Goal: Transaction & Acquisition: Register for event/course

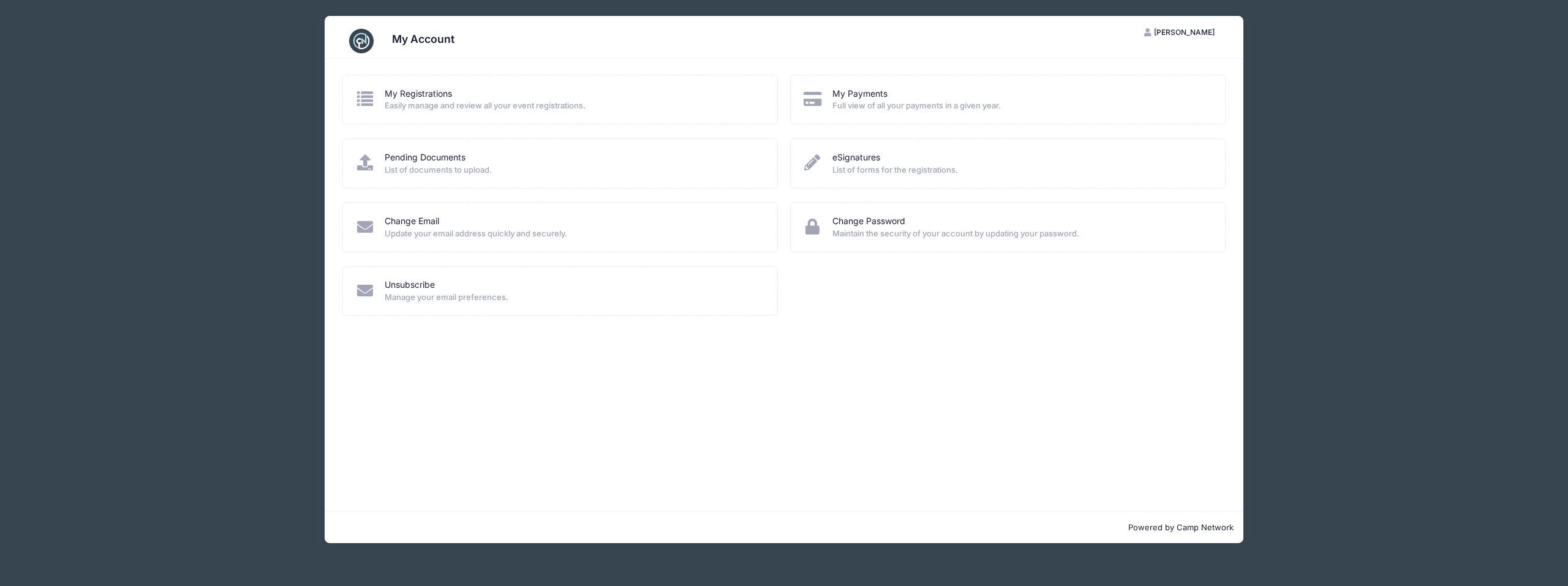
click at [443, 101] on span "Easily manage and review all your event registrations." at bounding box center [572, 106] width 376 height 12
click at [361, 160] on icon at bounding box center [366, 162] width 20 height 16
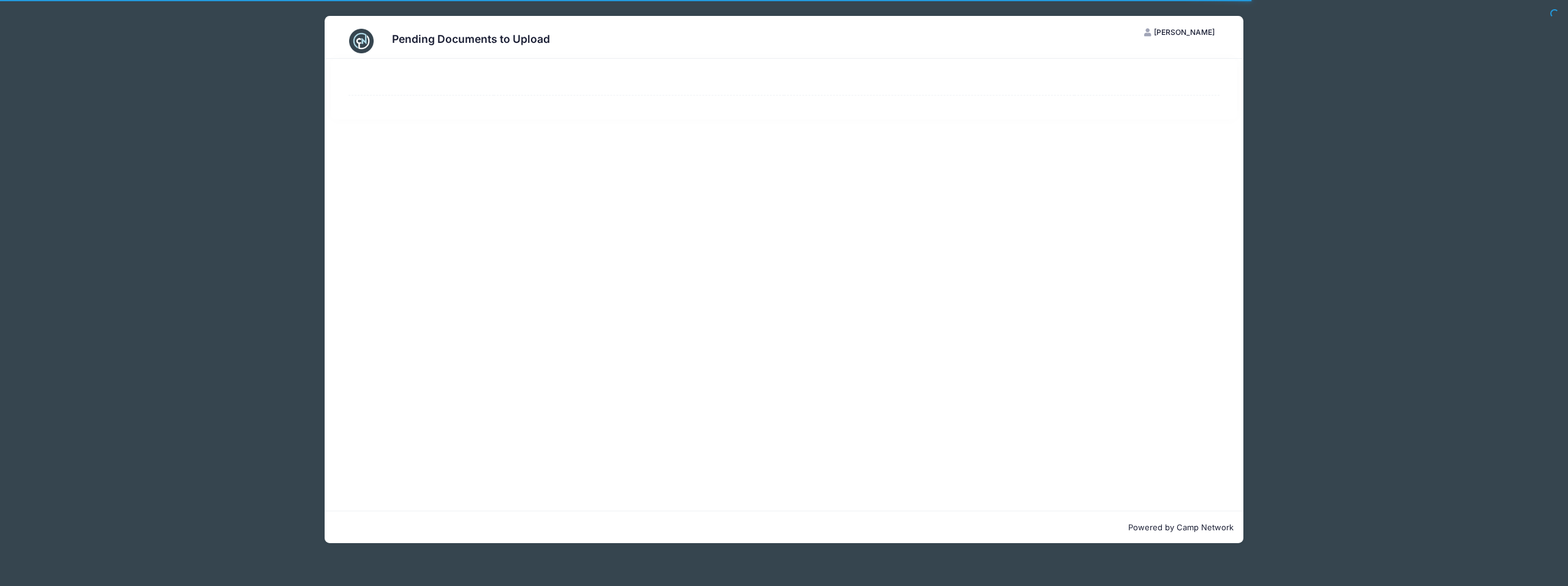
select select "50"
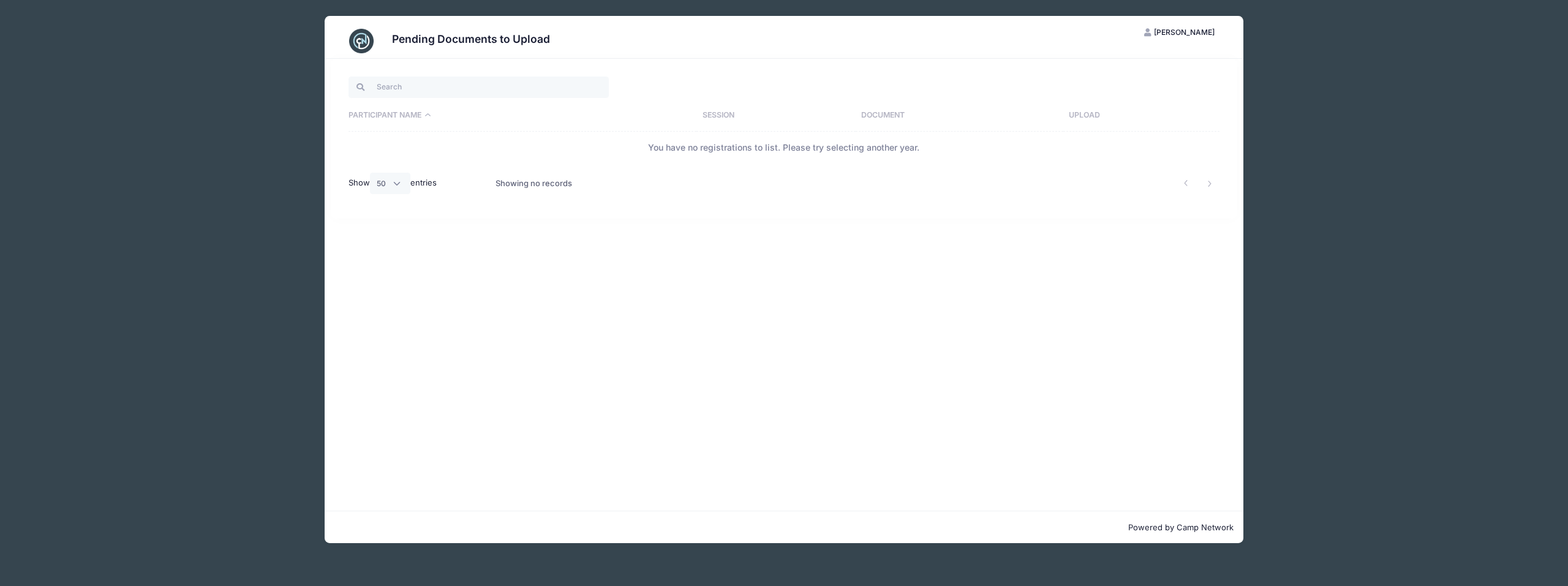
drag, startPoint x: 167, startPoint y: 54, endPoint x: 145, endPoint y: 1, distance: 57.4
click at [166, 52] on div "Pending Documents to Upload MR Michelle Russell My Account Logout Participant N…" at bounding box center [784, 293] width 1568 height 586
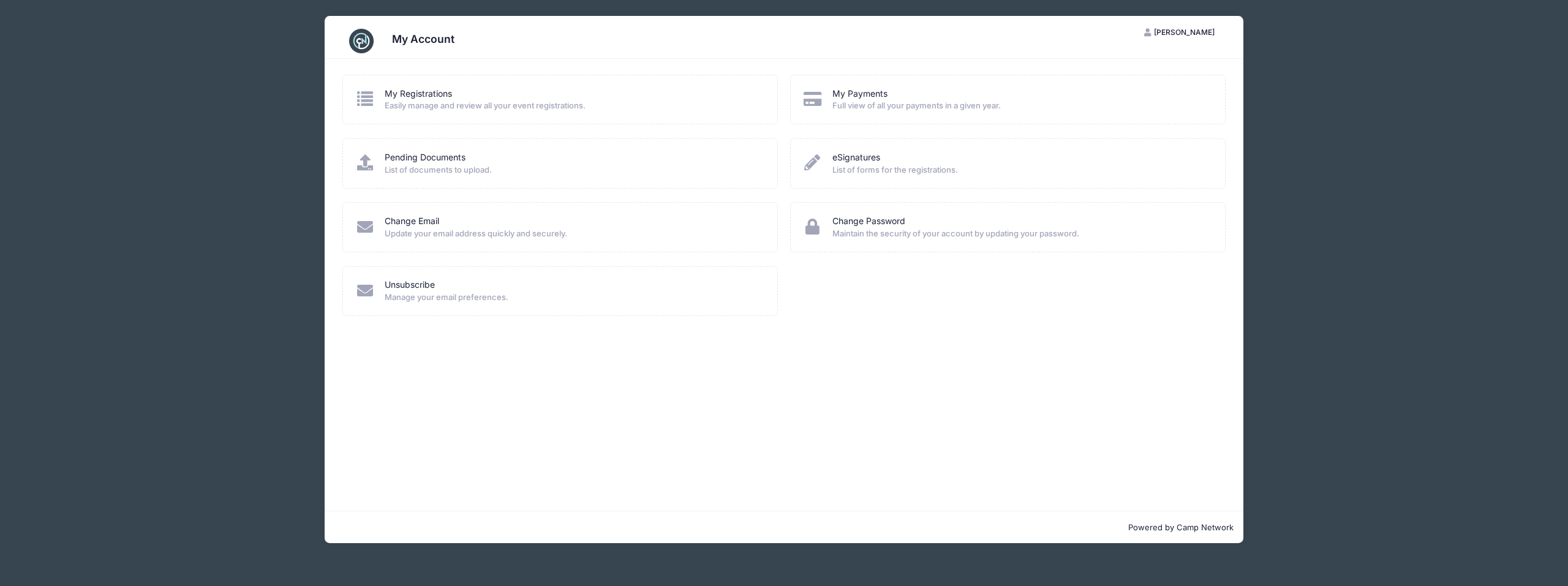
click at [892, 106] on span "Full view of all your payments in a given year." at bounding box center [1020, 106] width 376 height 12
click at [808, 100] on icon at bounding box center [812, 98] width 20 height 16
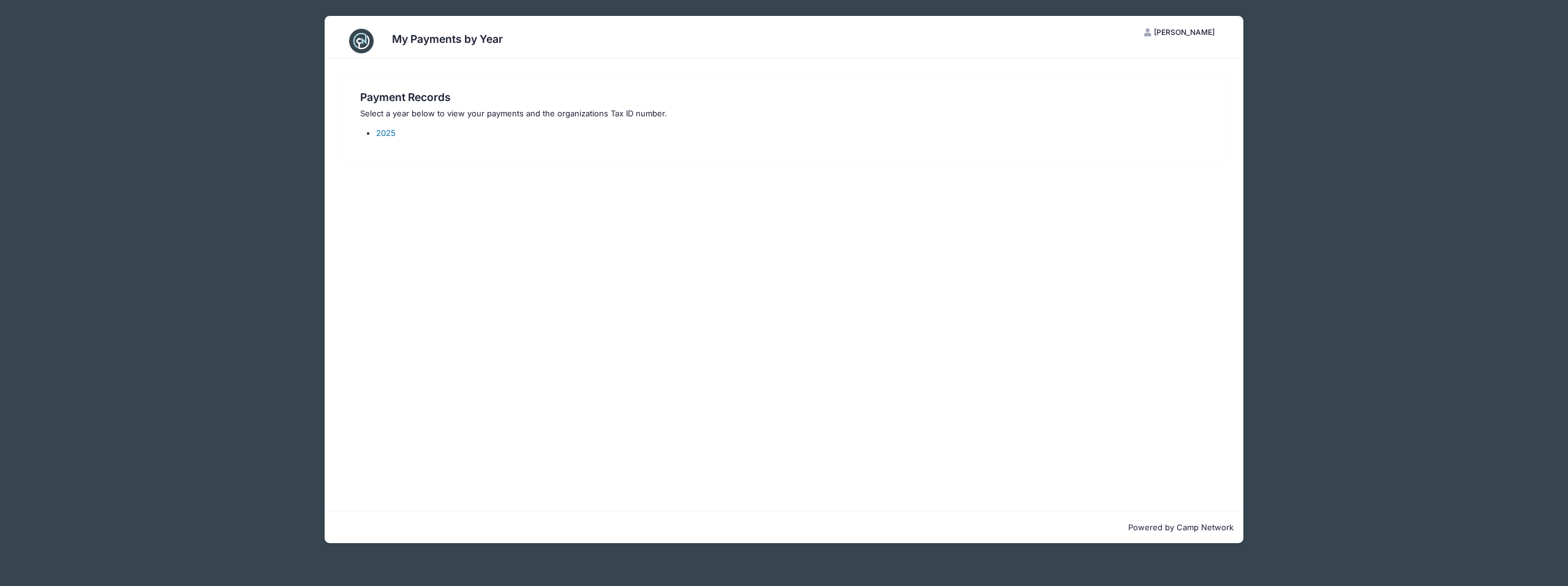
click at [382, 133] on link "2025" at bounding box center [385, 133] width 20 height 9
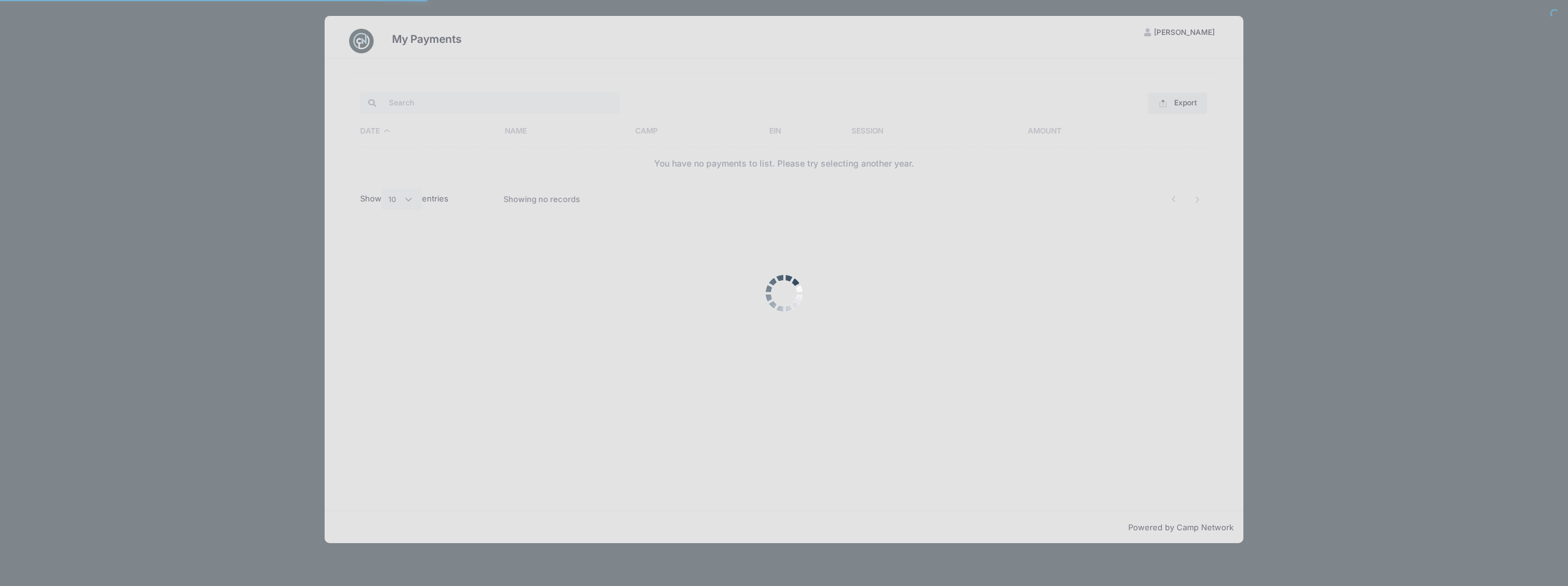
select select "10"
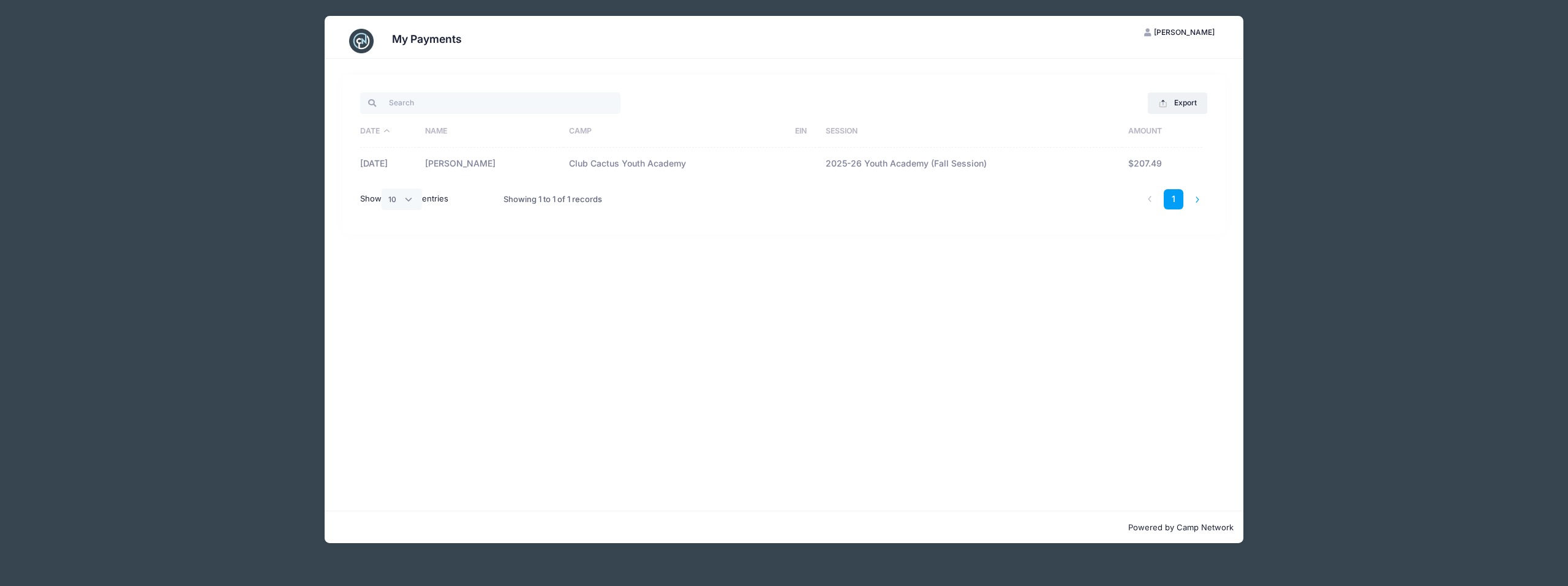
click at [1196, 198] on li at bounding box center [1198, 199] width 20 height 20
click at [515, 370] on div "Export Excel CSV Print Date Name Camp EIN Session Amount 08/28/2025 Natalie Rus…" at bounding box center [784, 285] width 919 height 452
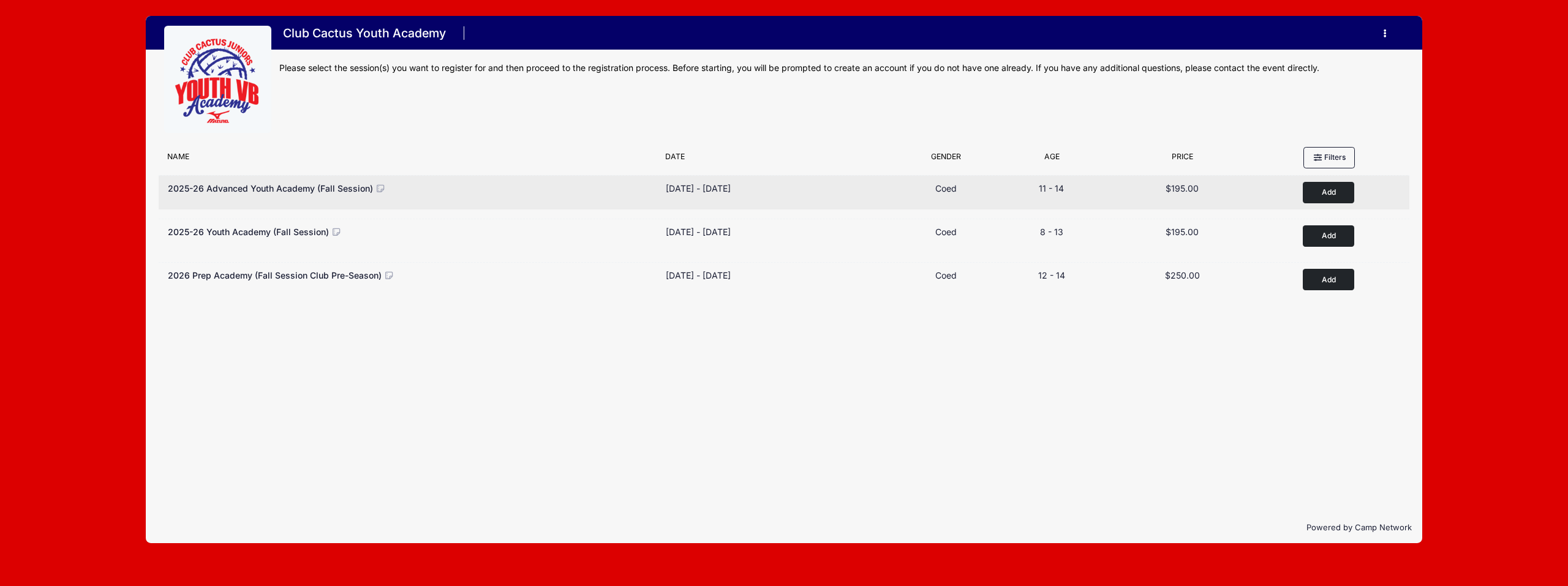
click at [377, 193] on icon at bounding box center [381, 189] width 11 height 9
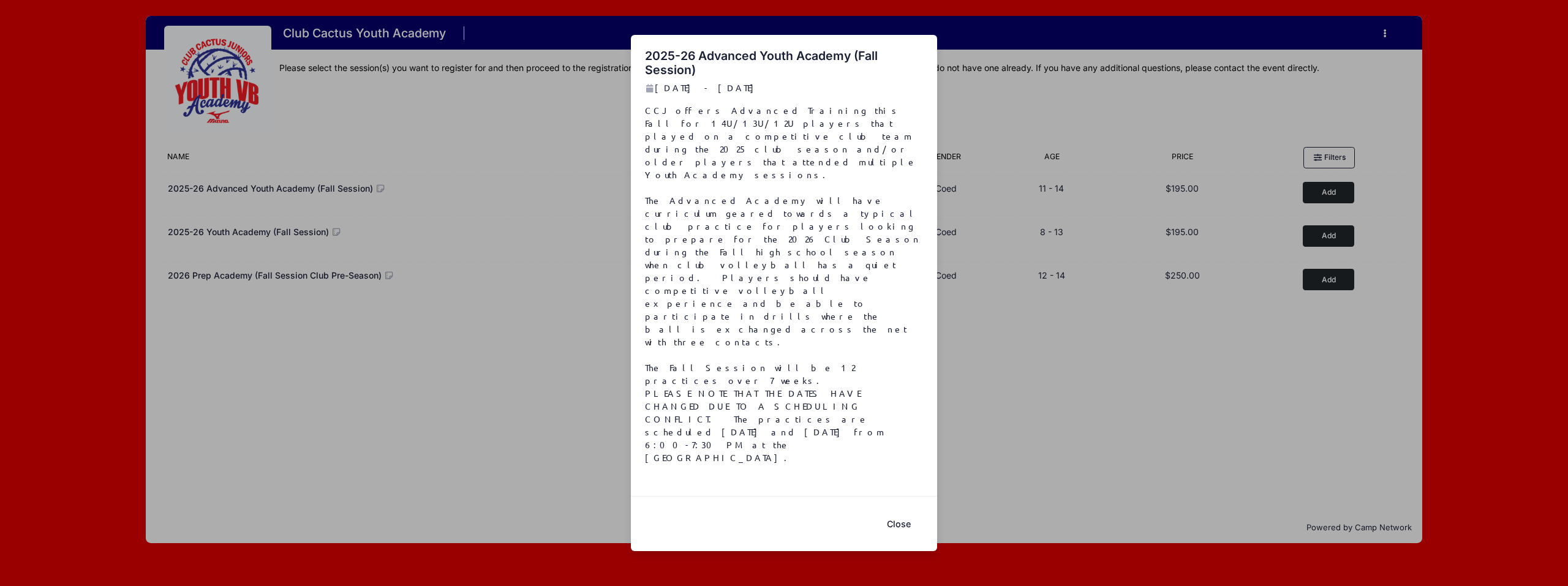
drag, startPoint x: 552, startPoint y: 170, endPoint x: 509, endPoint y: 163, distance: 43.6
click at [551, 169] on div "2025-26 Advanced Youth Academy (Fall Session) [DATE] - [DATE] Close" at bounding box center [784, 293] width 1568 height 586
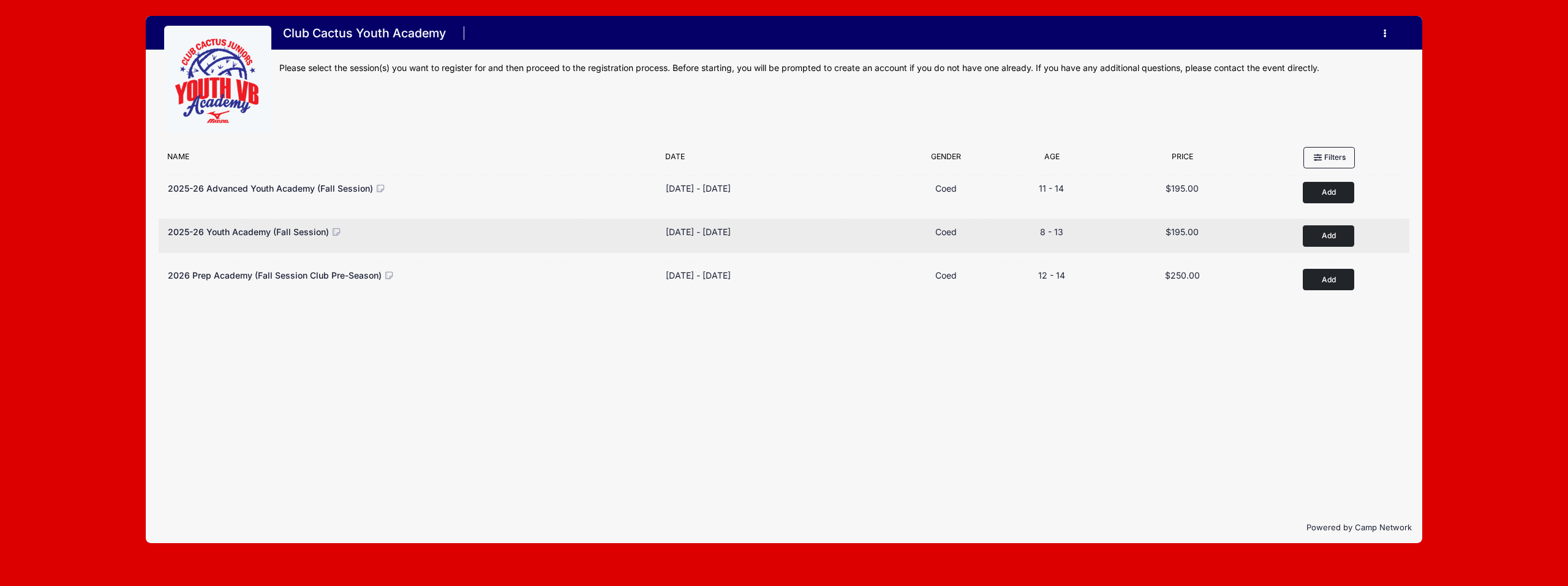
click at [332, 233] on icon at bounding box center [337, 232] width 11 height 9
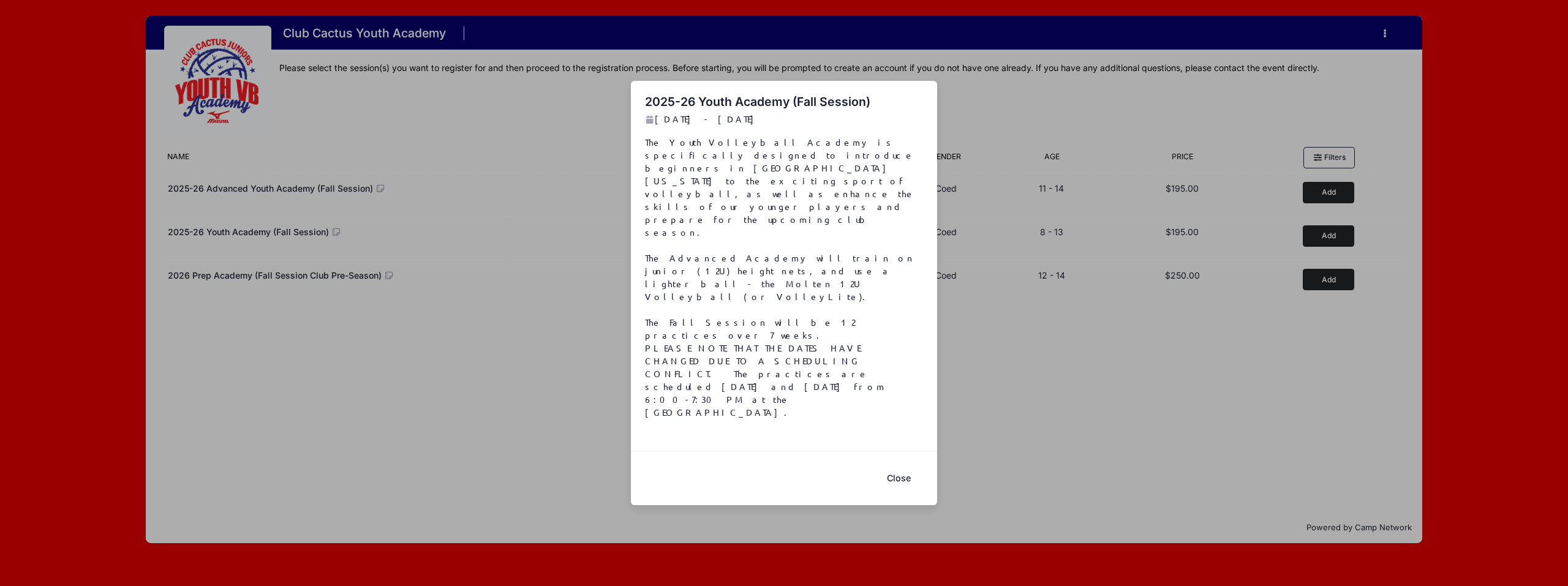
click at [503, 376] on div "2025-26 Youth Academy (Fall Session) [DATE] - [DATE] The Youth Volleyball Acade…" at bounding box center [784, 293] width 1568 height 586
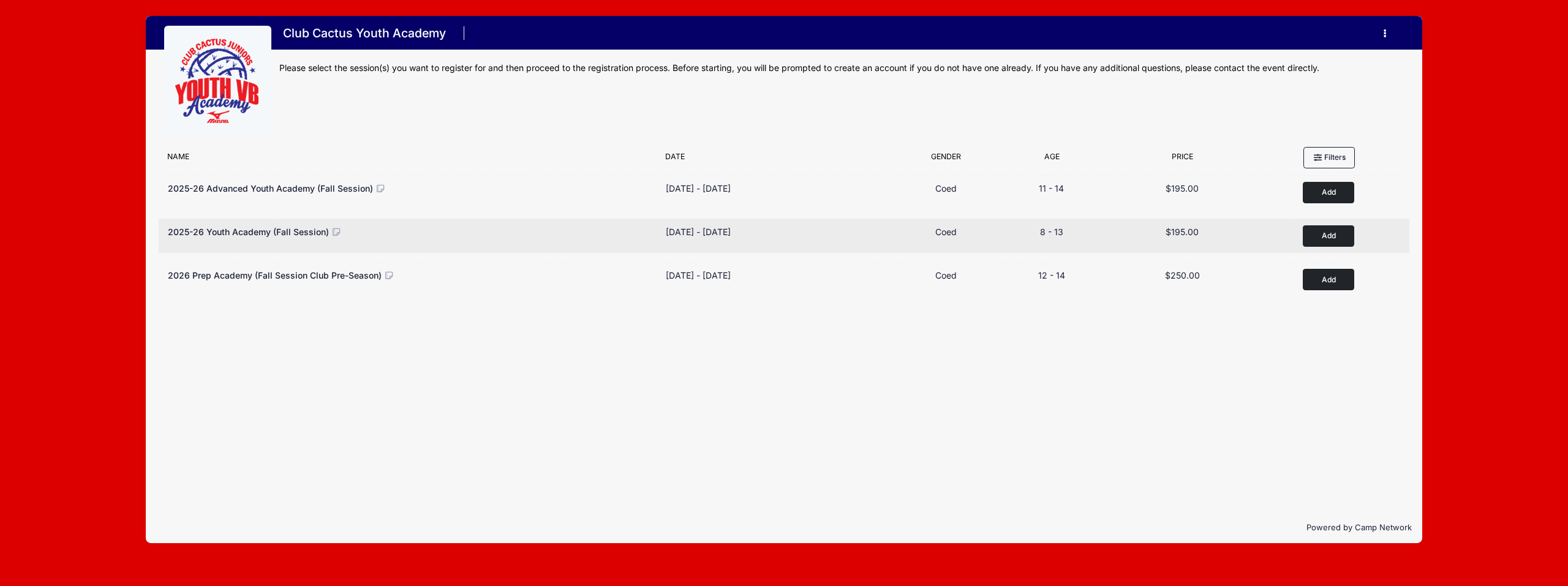
click at [1325, 235] on button "Add to Cart" at bounding box center [1329, 236] width 52 height 22
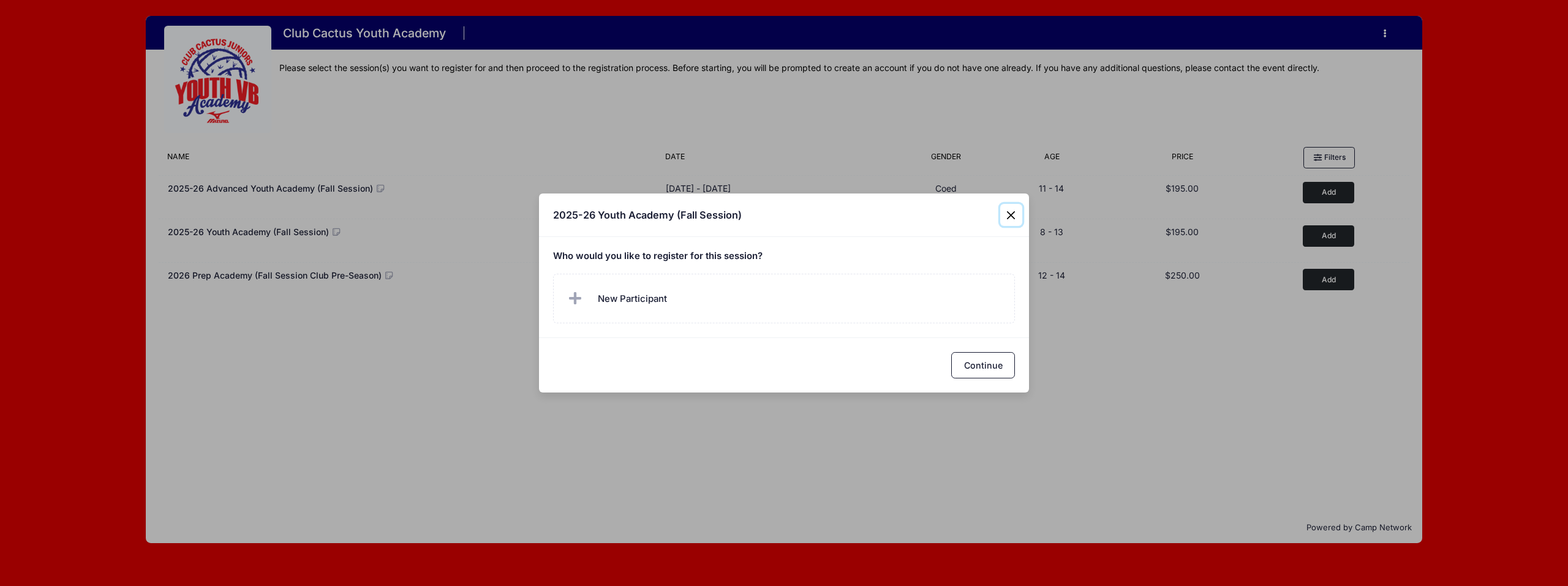
click at [1014, 216] on button "Close" at bounding box center [1011, 215] width 22 height 22
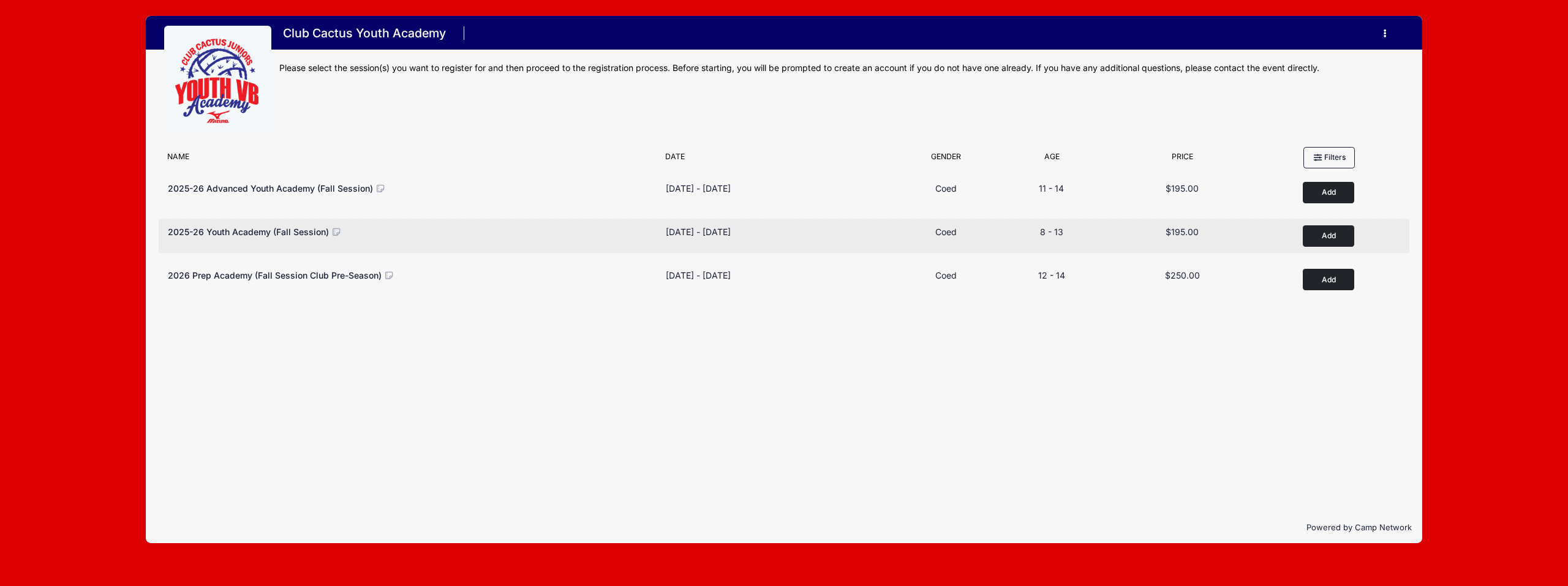
click at [339, 231] on icon at bounding box center [337, 232] width 11 height 9
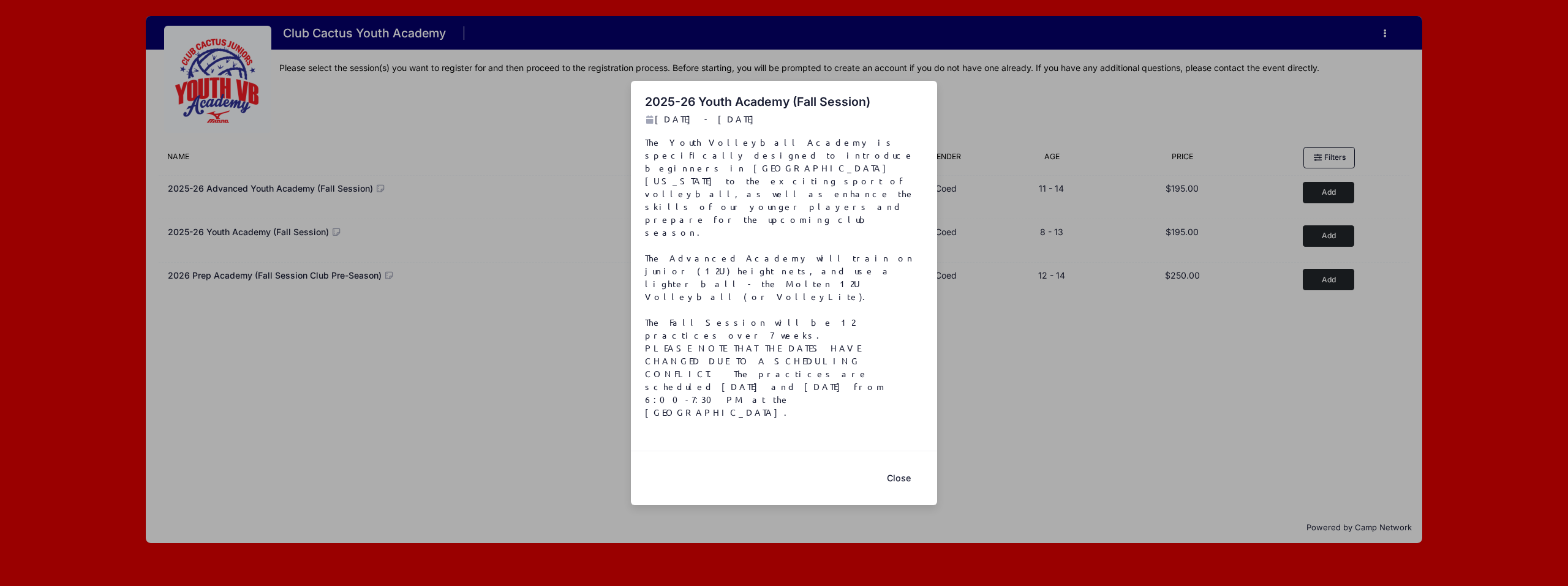
click at [909, 465] on button "Close" at bounding box center [899, 477] width 49 height 26
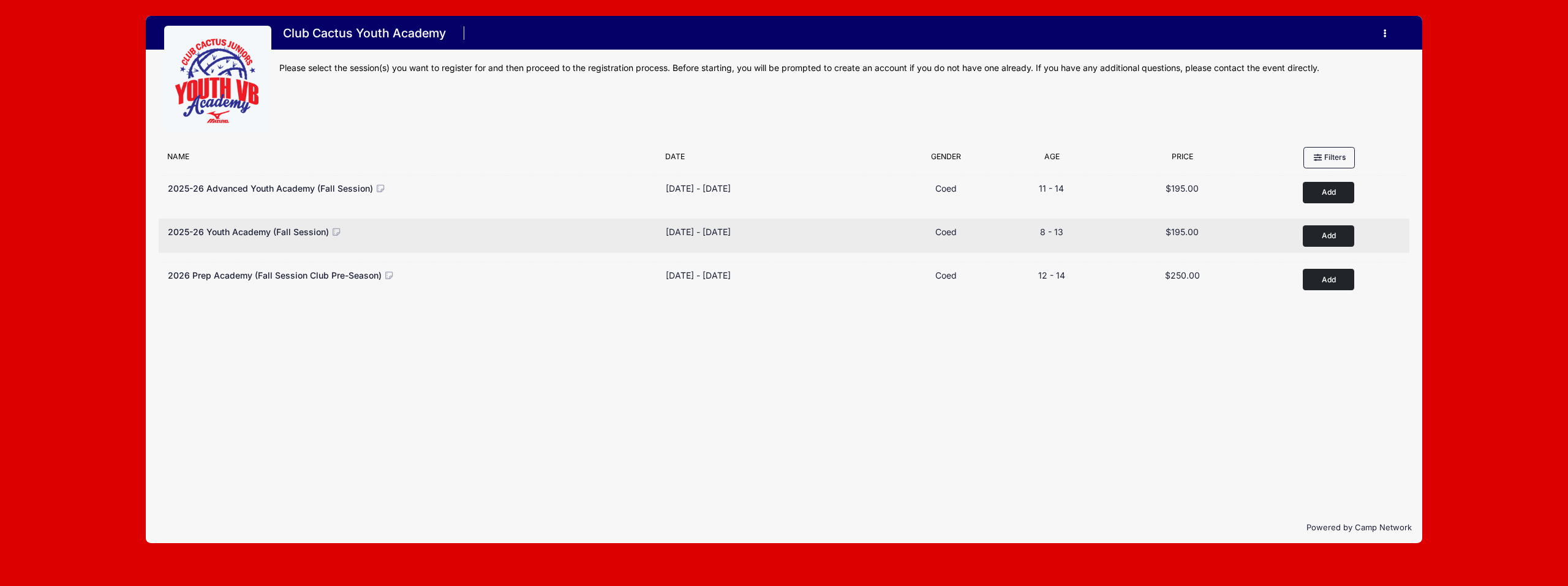
click at [1329, 229] on button "Add to Cart" at bounding box center [1329, 236] width 52 height 22
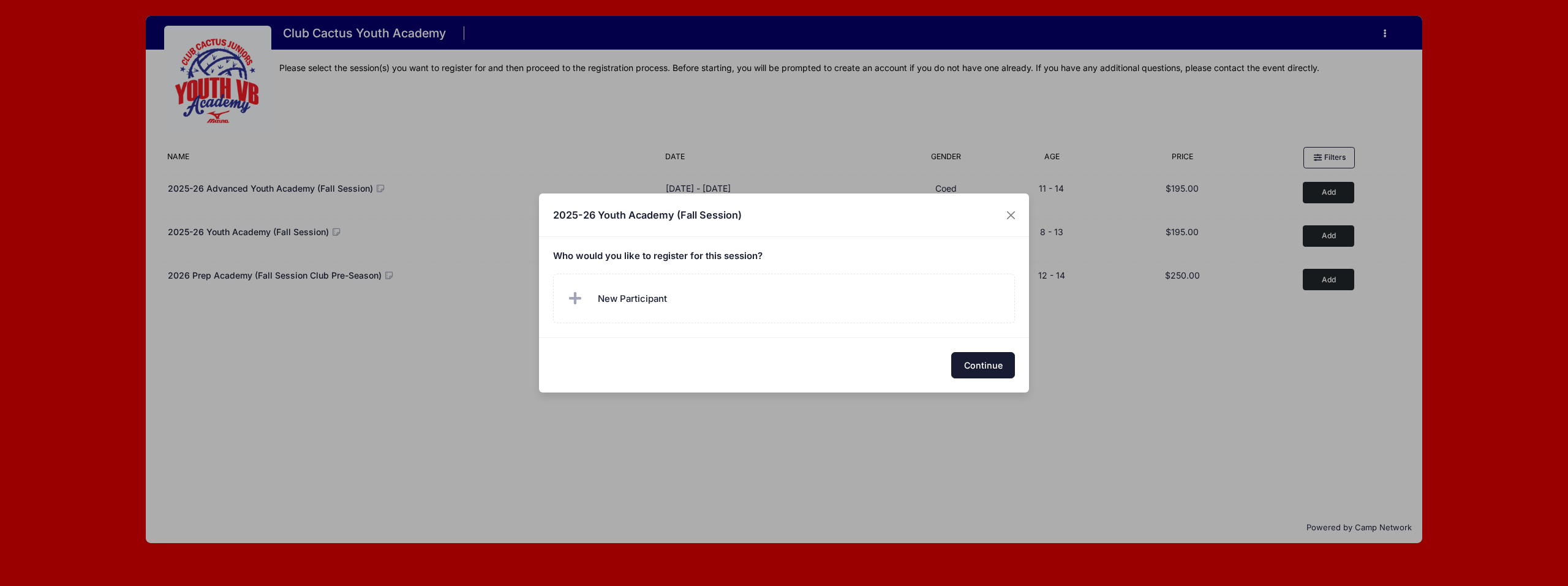
click at [1001, 356] on button "Continue" at bounding box center [983, 365] width 64 height 26
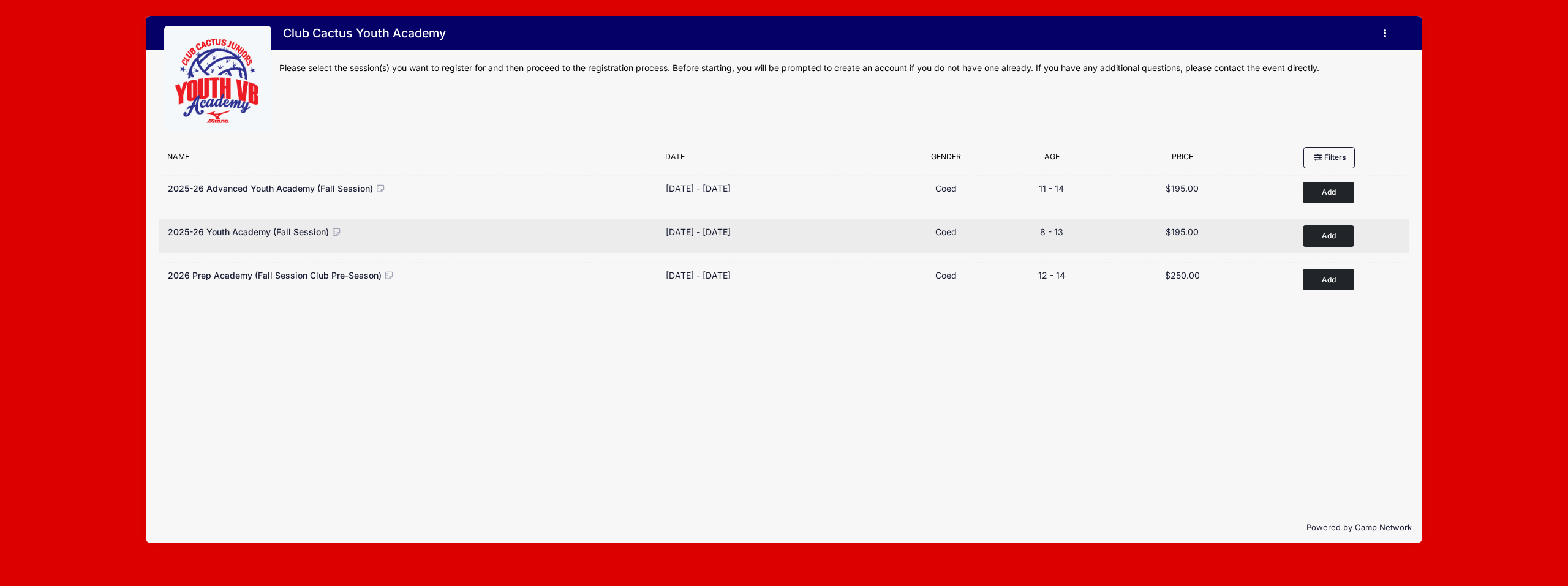
click at [321, 233] on span "2025-26 Youth Academy (Fall Session)" at bounding box center [248, 231] width 161 height 10
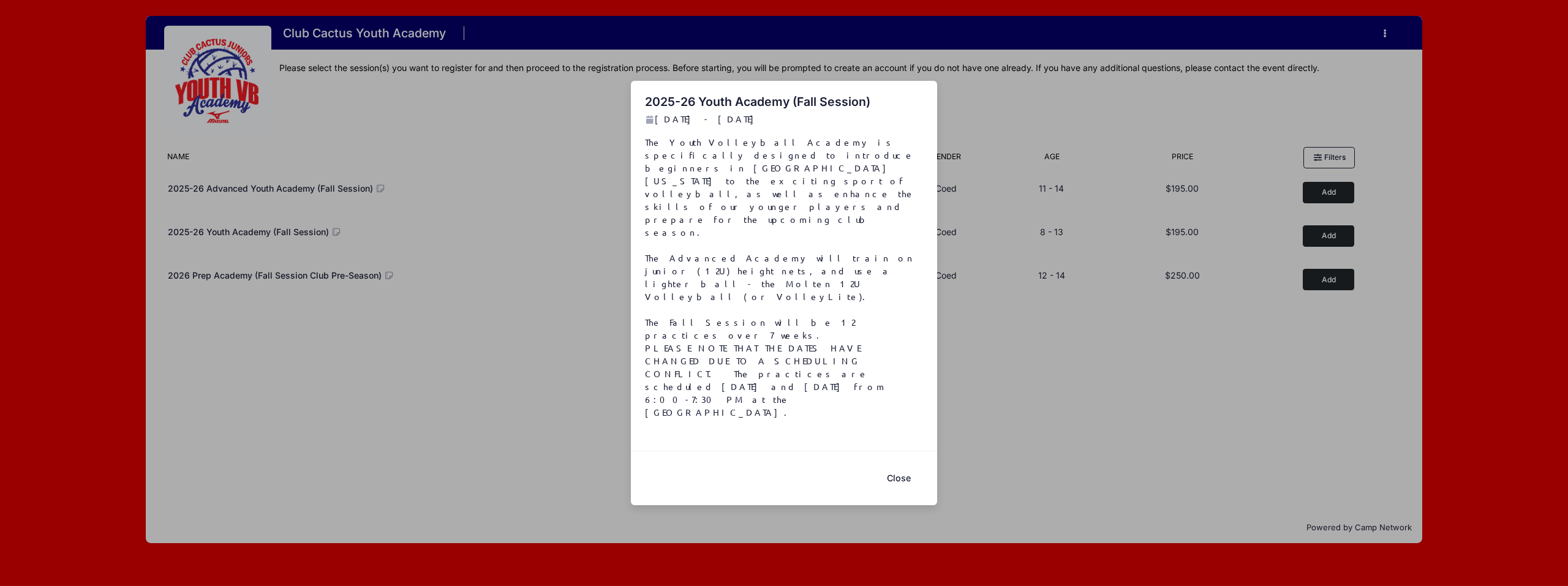
click at [909, 465] on button "Close" at bounding box center [899, 477] width 49 height 26
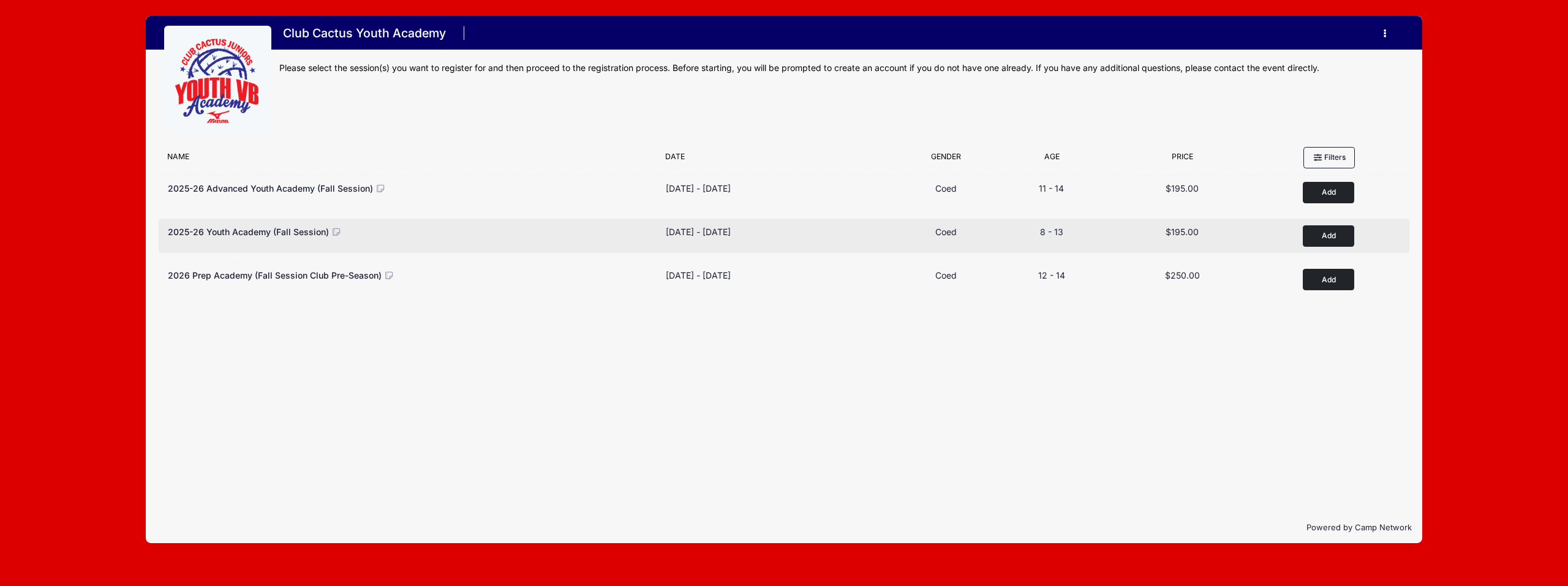
click at [336, 234] on icon at bounding box center [337, 232] width 11 height 9
